Goal: Task Accomplishment & Management: Manage account settings

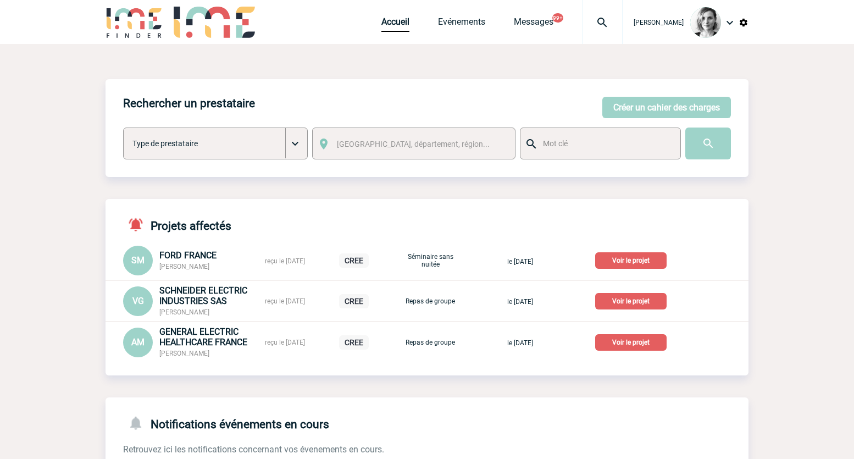
click at [662, 68] on div "Rechercher un prestataire [PERSON_NAME] un cahier des charges [PERSON_NAME] un …" at bounding box center [427, 410] width 643 height 733
click at [637, 101] on button "Créer un cahier des charges" at bounding box center [667, 107] width 129 height 21
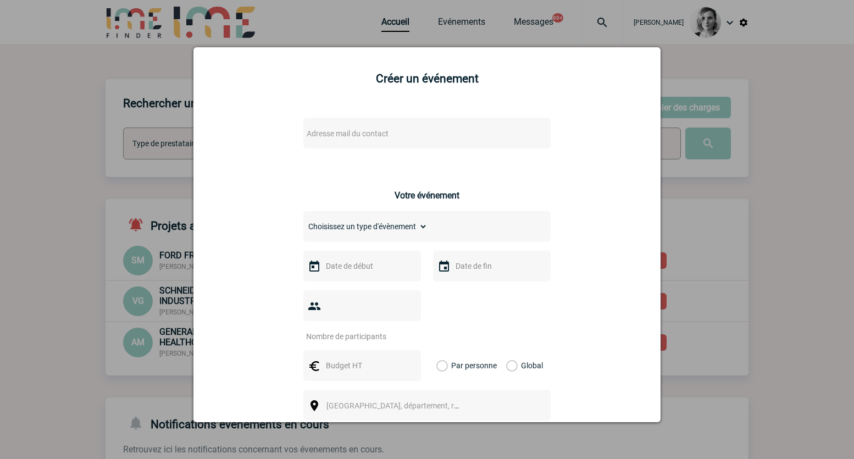
click at [359, 13] on div at bounding box center [427, 229] width 854 height 459
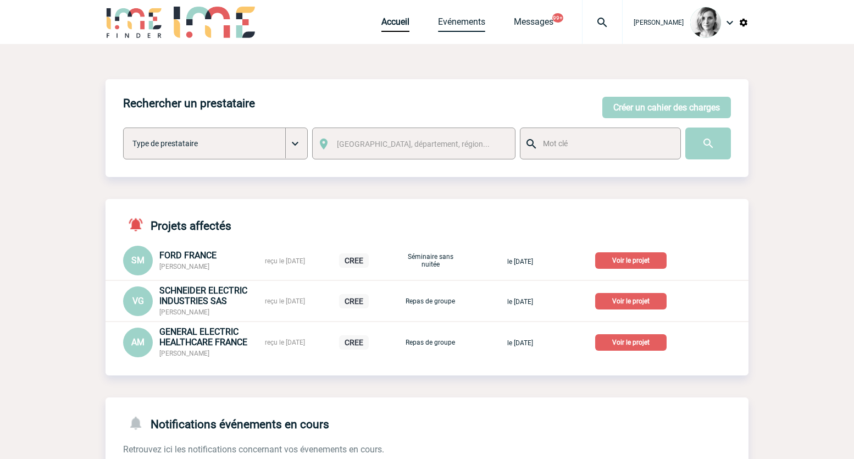
click at [483, 25] on link "Evénements" at bounding box center [461, 23] width 47 height 15
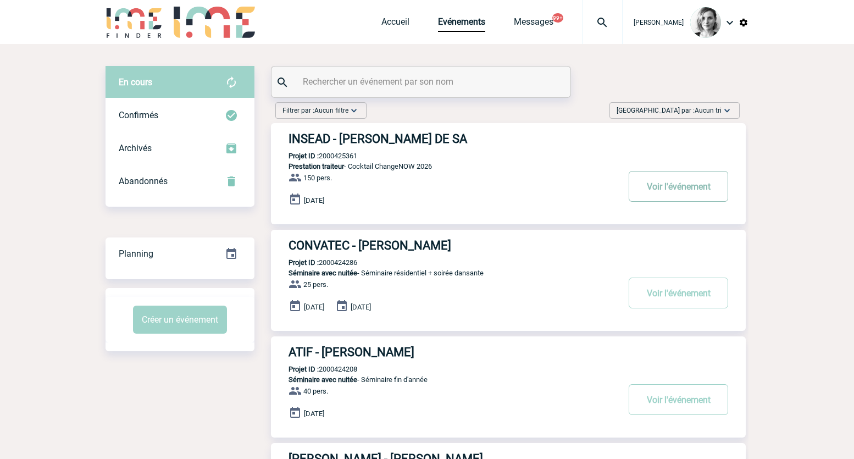
click at [651, 187] on button "Voir l'événement" at bounding box center [679, 186] width 100 height 31
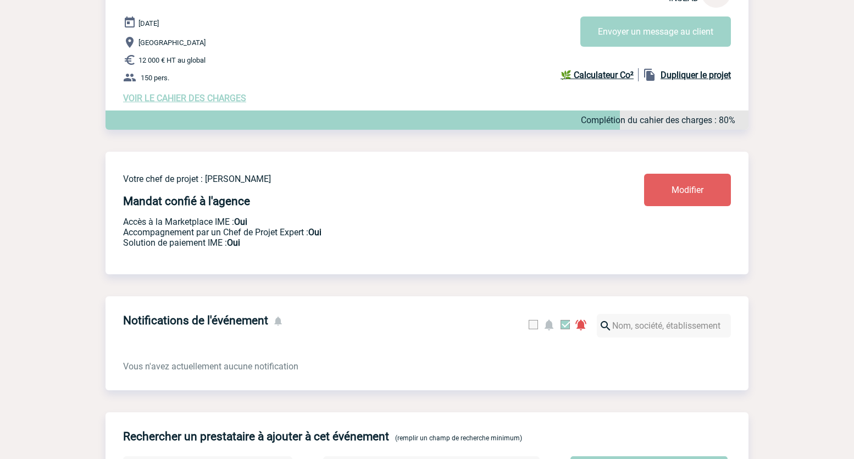
scroll to position [388, 0]
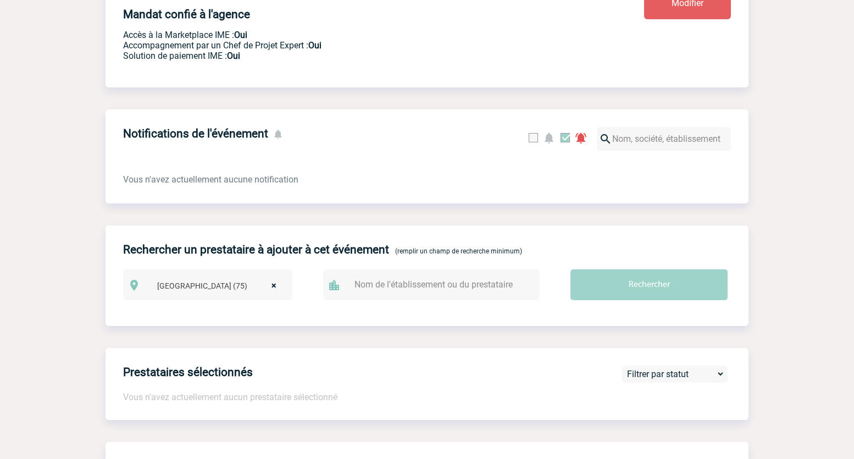
click at [396, 277] on div at bounding box center [431, 284] width 217 height 31
click at [385, 288] on input "text" at bounding box center [437, 285] width 170 height 16
type input "renaissance paris la défense"
click at [571, 269] on input "Rechercher" at bounding box center [649, 284] width 157 height 31
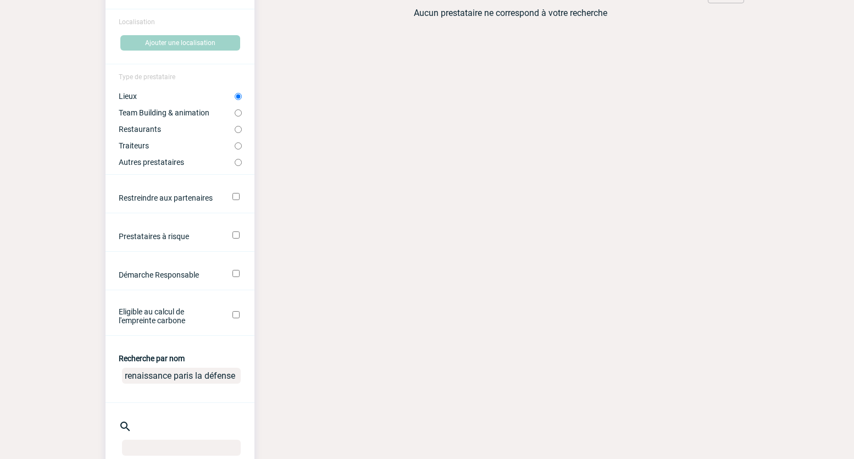
scroll to position [124, 0]
click at [203, 379] on input "renaissance paris la défense" at bounding box center [181, 375] width 119 height 16
type input "renaissance défense"
click at [199, 381] on input "renaissance défense" at bounding box center [181, 375] width 119 height 16
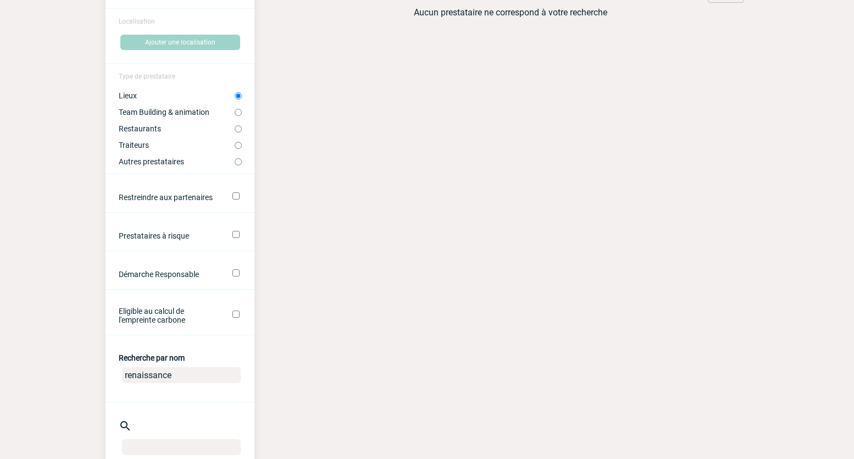
type input "renaissance"
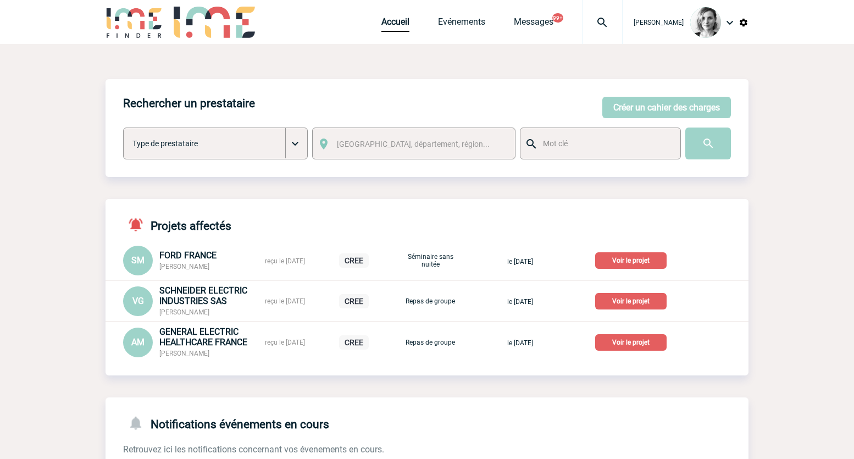
click at [617, 25] on img at bounding box center [603, 22] width 40 height 13
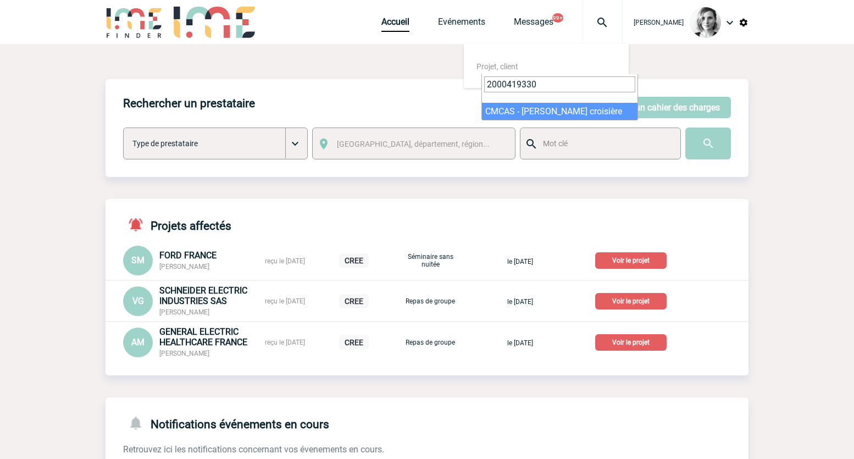
type input "2000419330"
select select "18831"
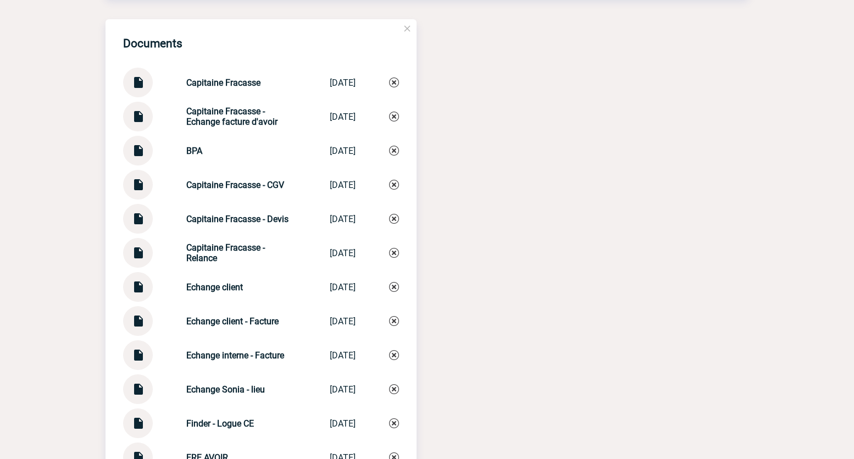
scroll to position [1793, 0]
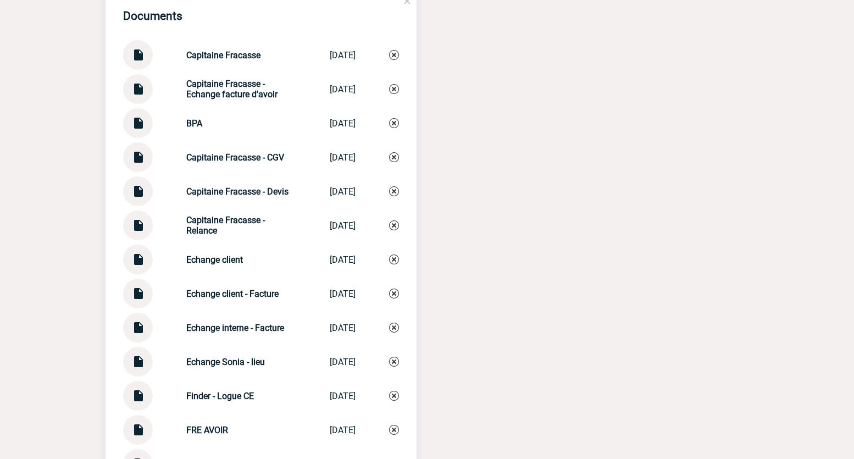
click at [137, 130] on img at bounding box center [138, 118] width 14 height 21
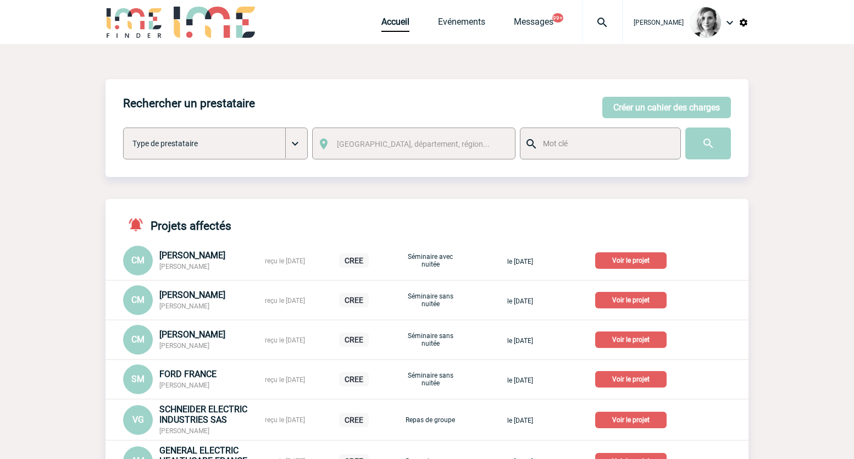
click at [615, 40] on div at bounding box center [602, 22] width 41 height 44
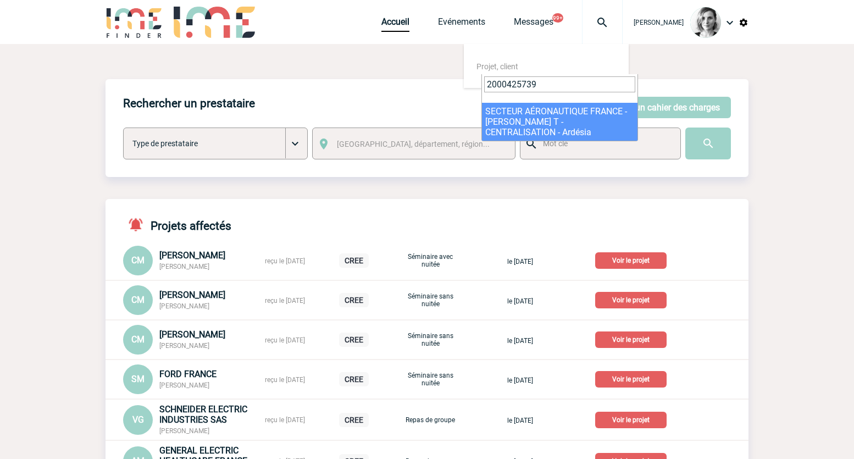
type input "2000425739"
select select "25240"
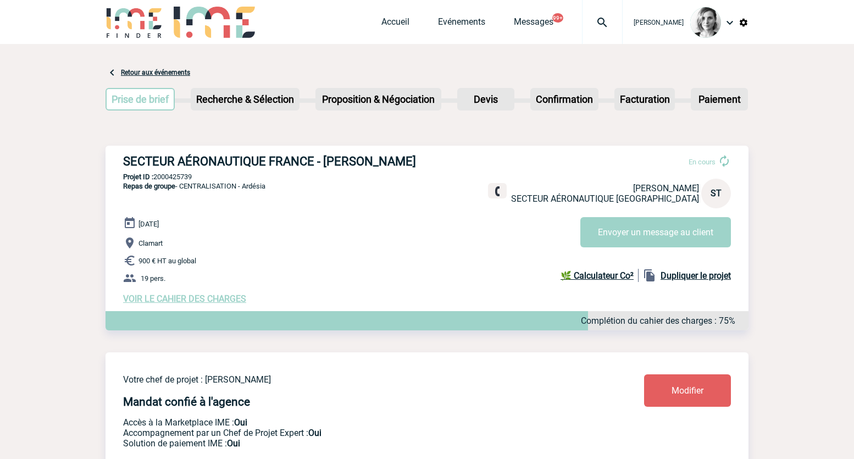
drag, startPoint x: 399, startPoint y: 168, endPoint x: 116, endPoint y: 164, distance: 283.2
click at [116, 164] on div "SECTEUR AÉRONAUTIQUE FRANCE - Sabrina TRANQUI En cours Sabrina TRANQUI SECTEUR …" at bounding box center [427, 229] width 643 height 167
copy h3 "SECTEUR AÉRONAUTIQUE FRANCE - Sabrina TRANQUI"
click at [327, 205] on div "SECTEUR AÉRONAUTIQUE FRANCE - Sabrina TRANQUI En cours Sabrina TRANQUI SECTEUR …" at bounding box center [427, 229] width 643 height 167
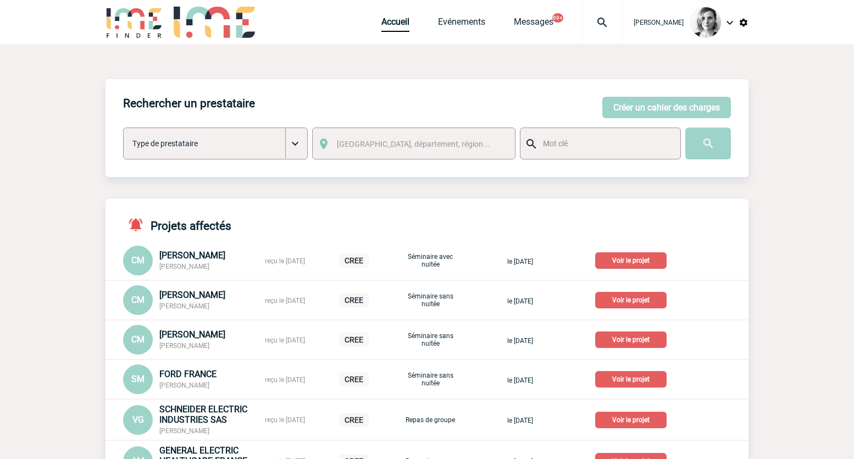
click at [608, 13] on div at bounding box center [602, 22] width 41 height 44
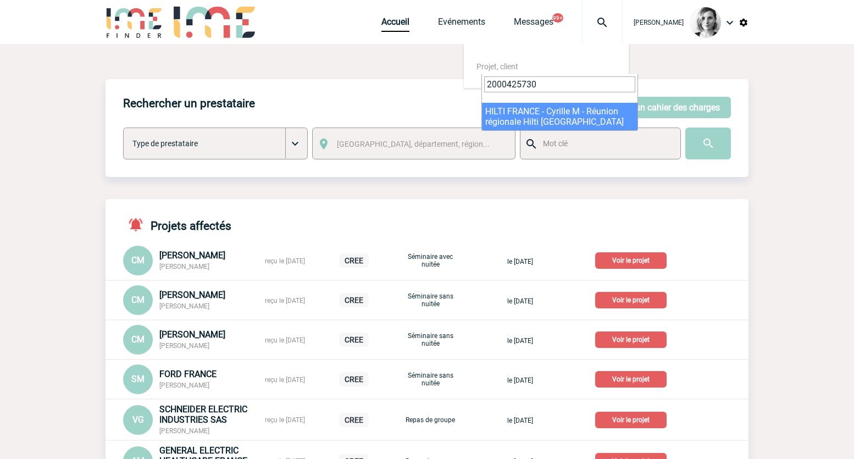
type input "2000425730"
select select "25231"
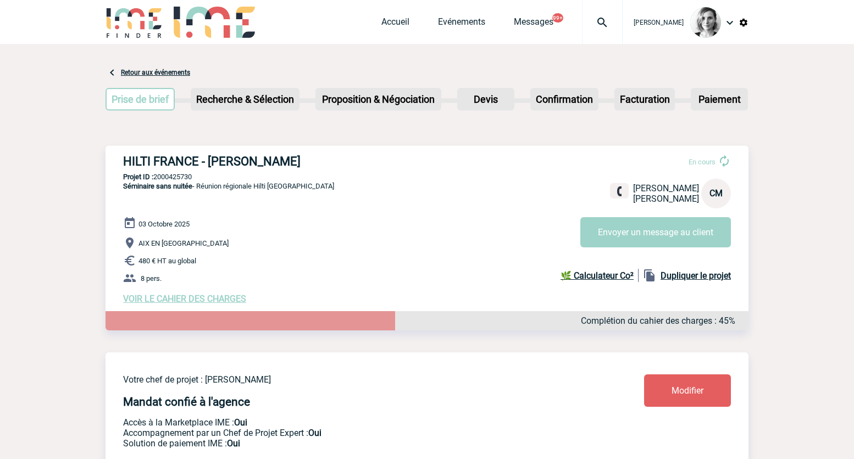
click at [108, 171] on div "HILTI FRANCE - Cyrille MAGGIORE En cours Cyrille MAGGIORE HILTI FRANCE CM Envoy…" at bounding box center [427, 229] width 643 height 167
drag, startPoint x: 121, startPoint y: 163, endPoint x: 317, endPoint y: 164, distance: 195.7
click at [317, 164] on div "HILTI FRANCE - Cyrille MAGGIORE En cours Cyrille MAGGIORE HILTI FRANCE CM Envoy…" at bounding box center [427, 229] width 643 height 167
copy h3 "HILTI FRANCE - [PERSON_NAME]"
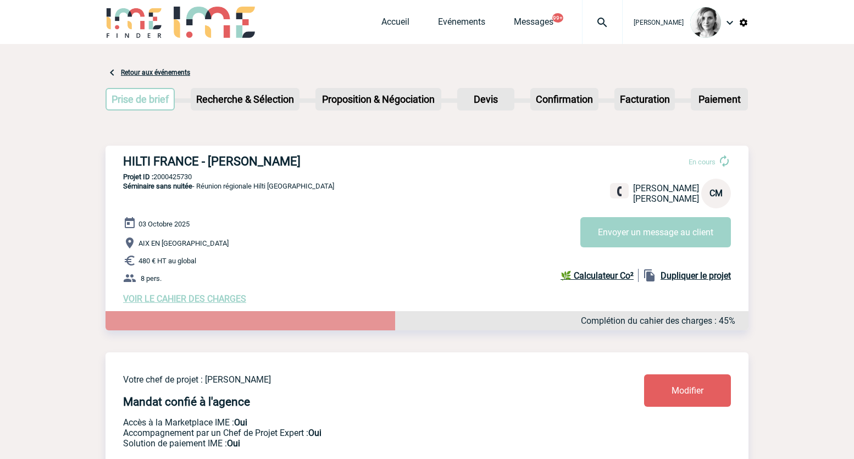
click at [180, 177] on p "Projet ID : 2000425730" at bounding box center [427, 177] width 643 height 8
copy p "2000425730"
click at [614, 29] on div at bounding box center [602, 22] width 41 height 44
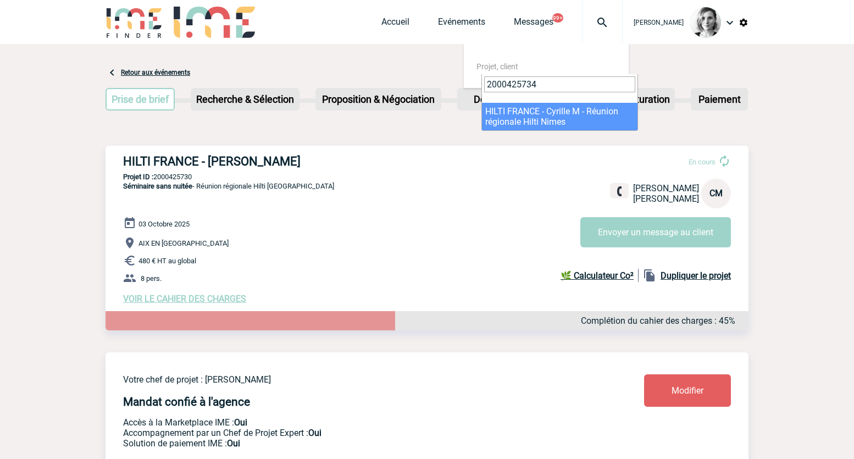
type input "2000425734"
select select "25235"
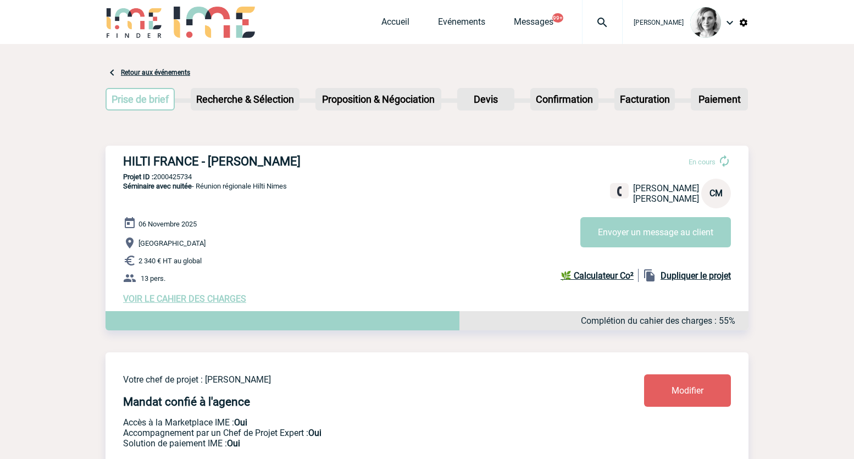
click at [611, 20] on img at bounding box center [603, 22] width 40 height 13
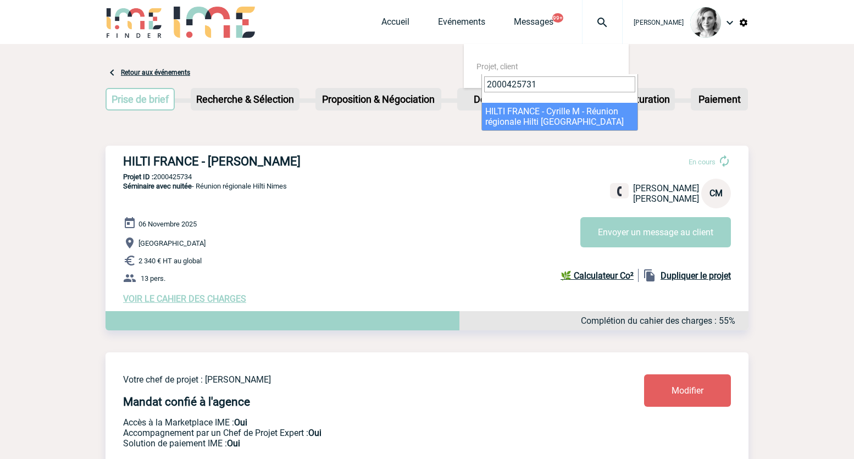
type input "2000425731"
select select "25232"
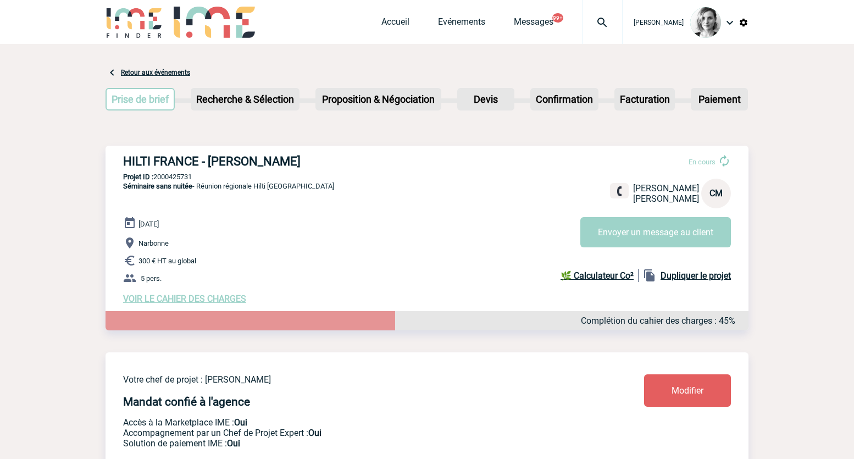
drag, startPoint x: 118, startPoint y: 161, endPoint x: 362, endPoint y: 159, distance: 243.6
click at [362, 159] on div "HILTI FRANCE - Cyrille MAGGIORE En cours Cyrille MAGGIORE HILTI FRANCE CM Envoy…" at bounding box center [427, 229] width 643 height 167
copy h3 "HILTI FRANCE - Cyrille MAGGIORE"
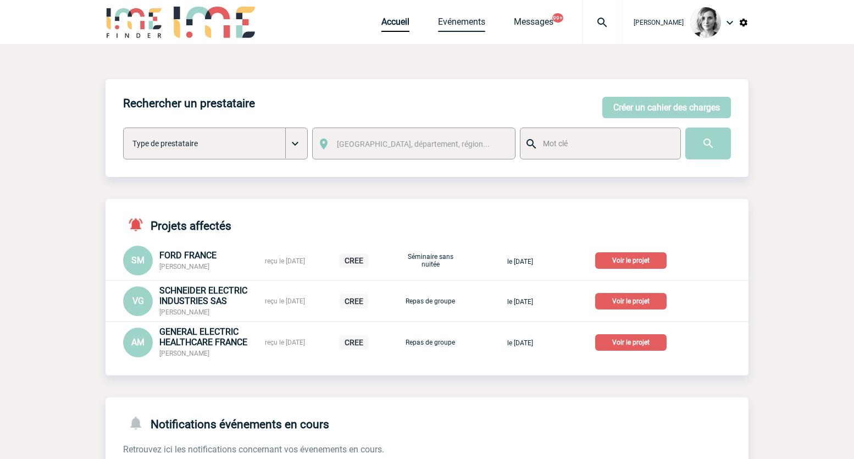
click at [451, 17] on link "Evénements" at bounding box center [461, 23] width 47 height 15
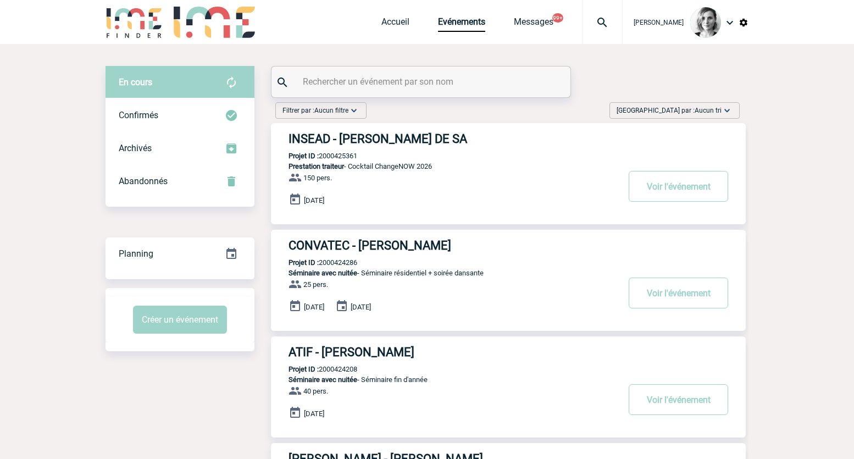
click at [338, 93] on div at bounding box center [421, 82] width 299 height 31
click at [338, 90] on div at bounding box center [421, 82] width 299 height 31
click at [350, 86] on input "text" at bounding box center [422, 82] width 245 height 16
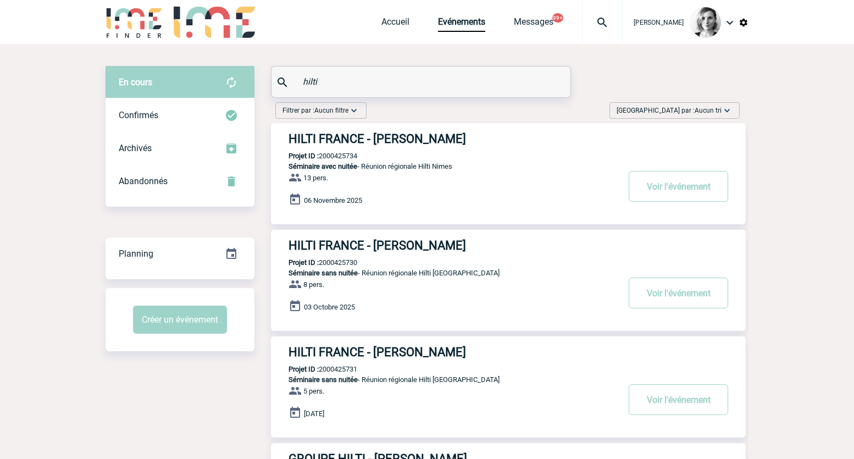
type input "hilti"
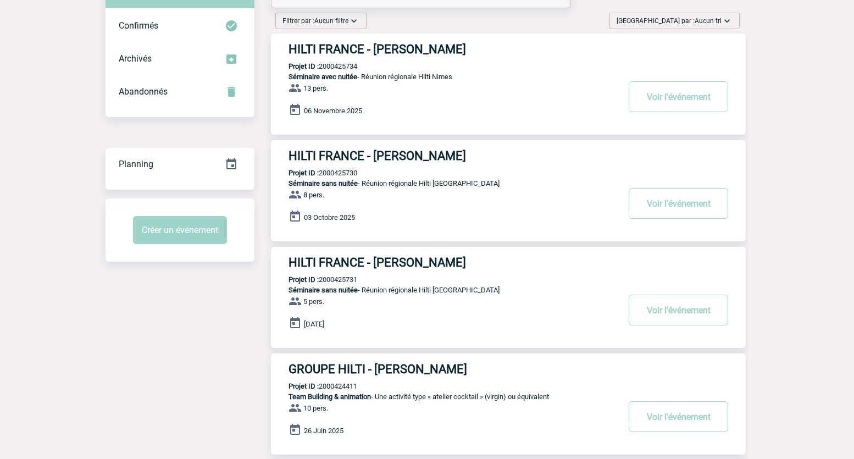
scroll to position [98, 0]
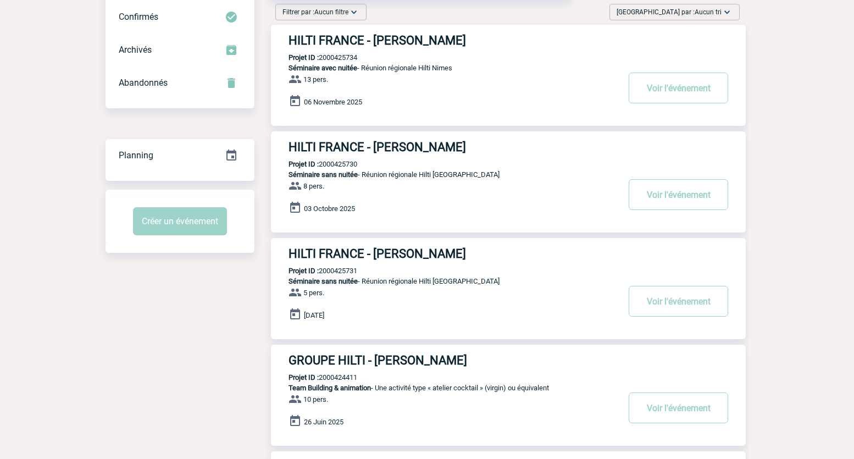
click at [337, 271] on p "Projet ID : 2000425731" at bounding box center [314, 271] width 86 height 8
copy p "2000425731"
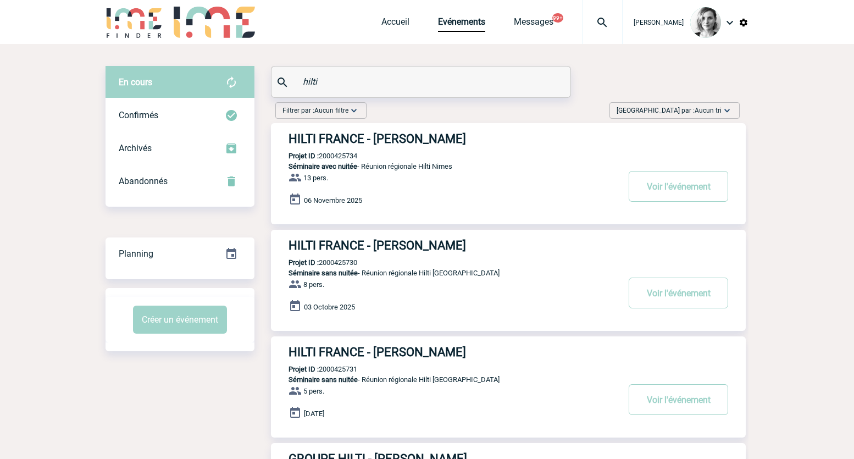
click at [610, 29] on img at bounding box center [603, 22] width 40 height 13
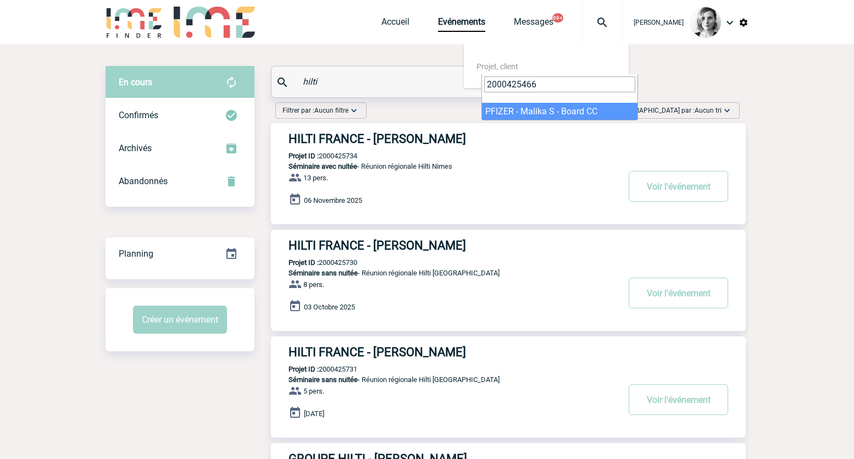
type input "2000425466"
select select "24967"
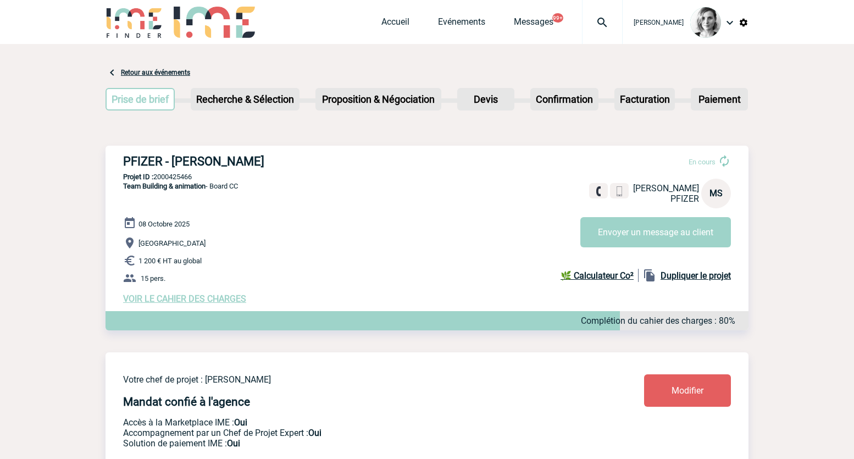
click at [181, 303] on span "VOIR LE CAHIER DES CHARGES" at bounding box center [184, 299] width 123 height 10
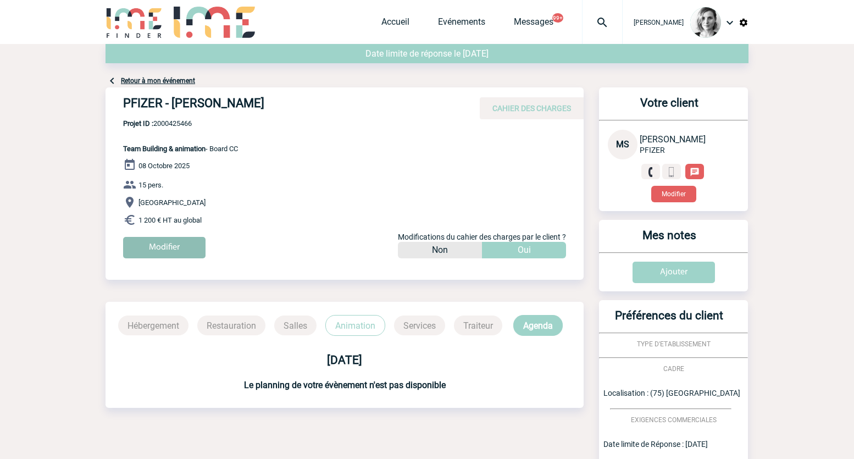
click at [194, 244] on input "Modifier" at bounding box center [164, 247] width 82 height 21
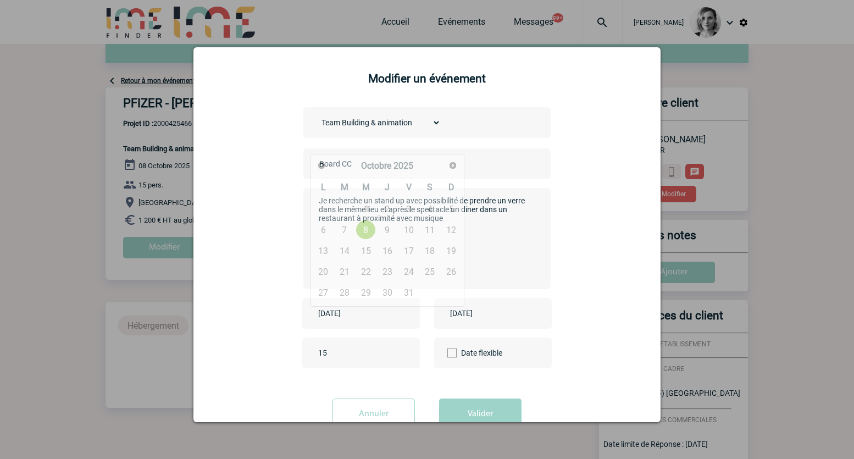
click at [357, 307] on input "[DATE]" at bounding box center [354, 313] width 76 height 14
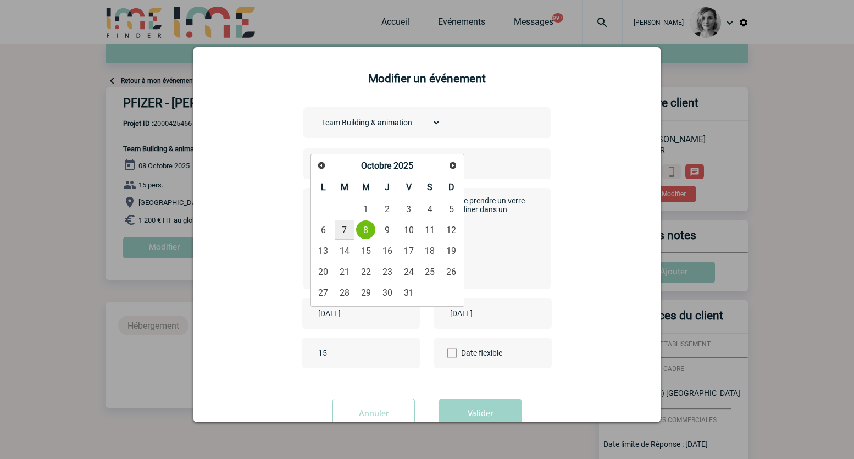
click at [347, 233] on link "7" at bounding box center [345, 230] width 20 height 20
type input "[DATE]"
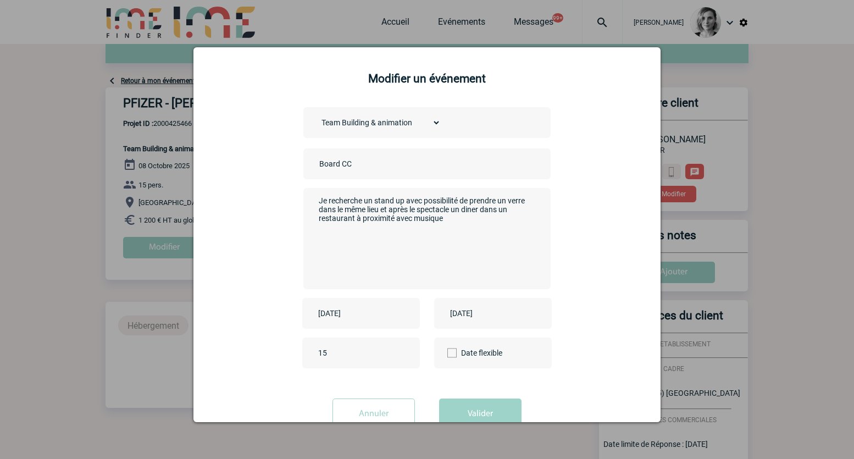
click at [462, 306] on div "[DATE]" at bounding box center [493, 313] width 118 height 31
click at [481, 319] on input "[DATE]" at bounding box center [486, 313] width 76 height 14
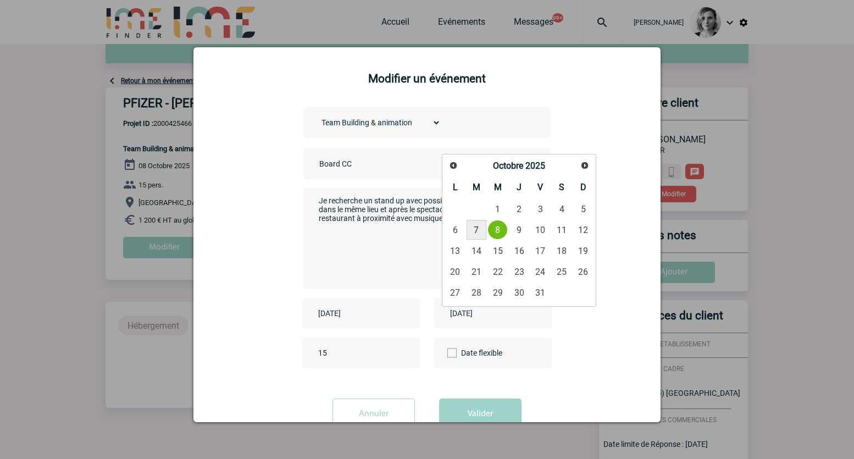
click at [481, 226] on link "7" at bounding box center [477, 230] width 20 height 20
type input "[DATE]"
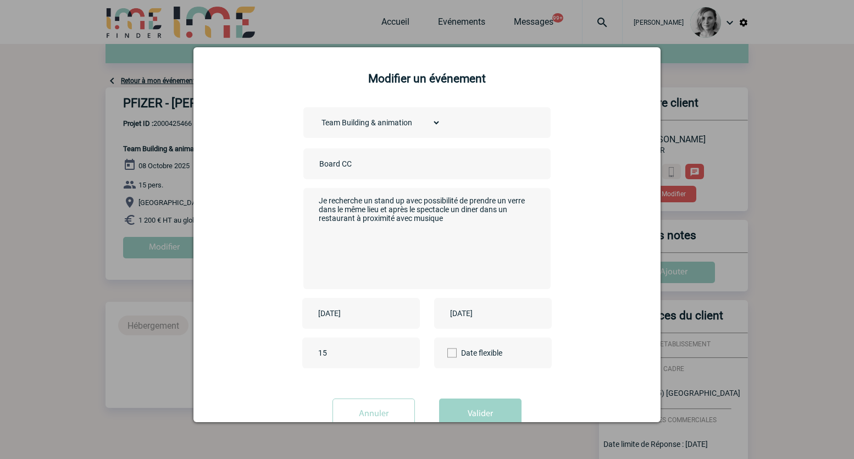
scroll to position [32, 0]
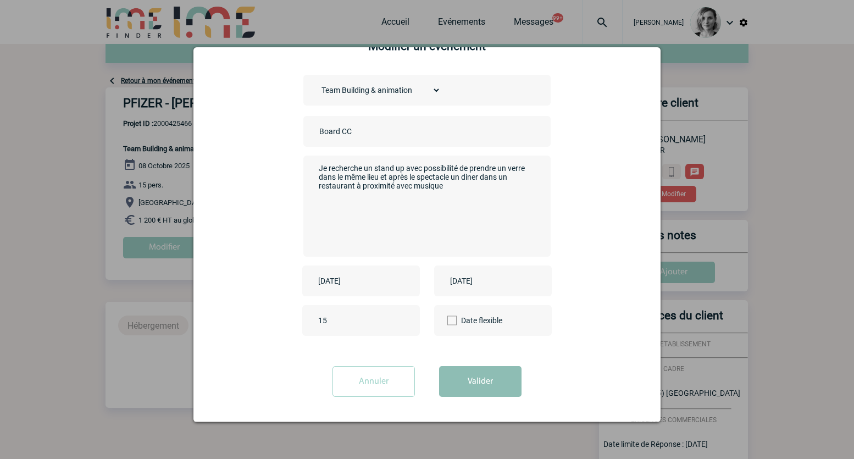
click at [455, 382] on button "Valider" at bounding box center [480, 381] width 82 height 31
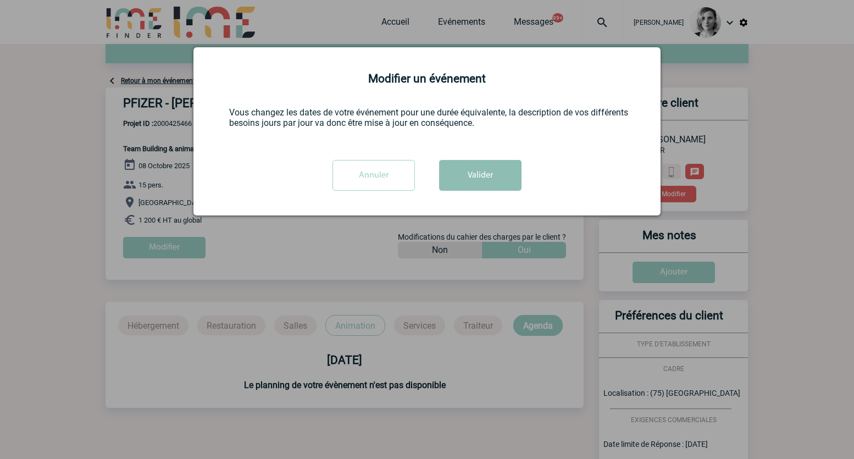
click at [479, 173] on button "Valider" at bounding box center [480, 175] width 82 height 31
